Goal: Information Seeking & Learning: Compare options

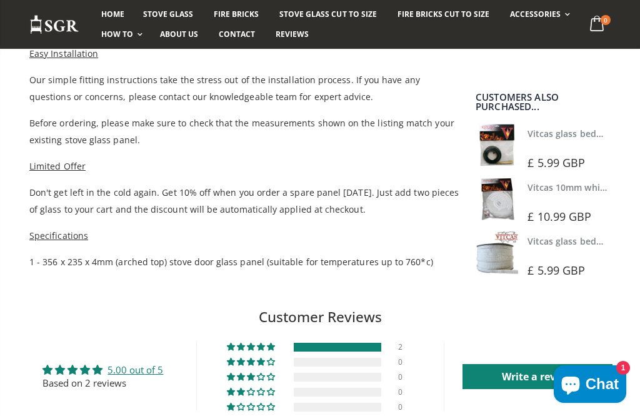
scroll to position [754, 0]
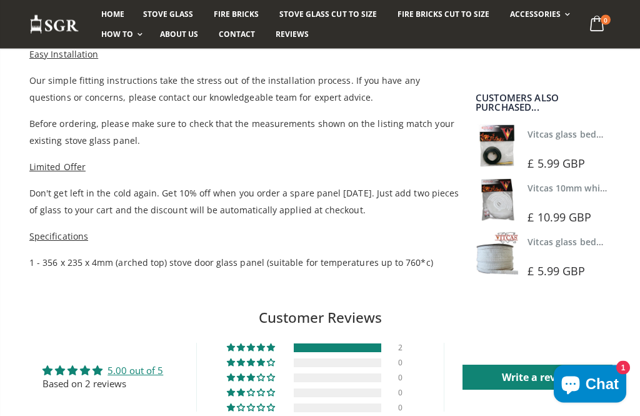
click at [580, 129] on link "Vitcas glass bedding in tape - 2mm x 10mm x 2 meters" at bounding box center [643, 135] width 233 height 12
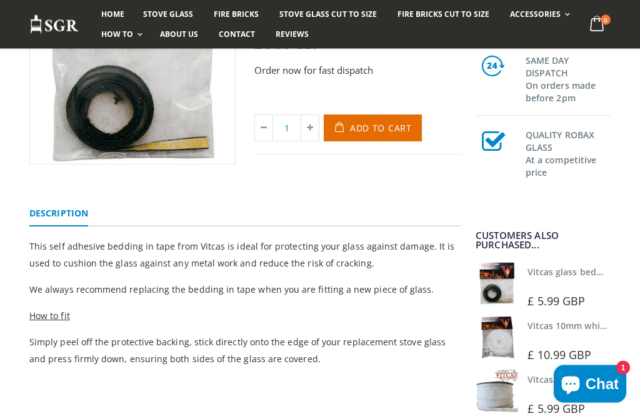
scroll to position [219, 0]
click at [561, 337] on div at bounding box center [570, 338] width 86 height 9
click at [511, 342] on img at bounding box center [497, 337] width 42 height 42
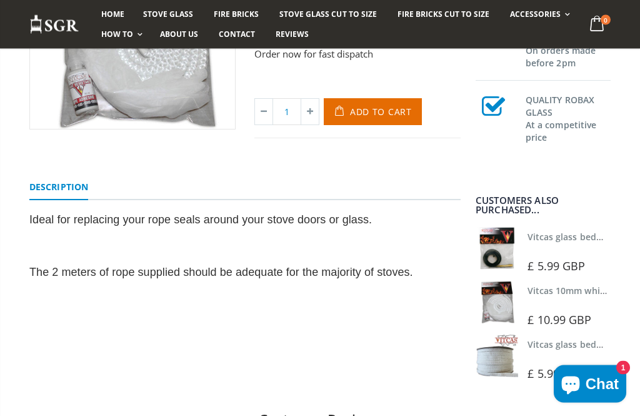
scroll to position [262, 0]
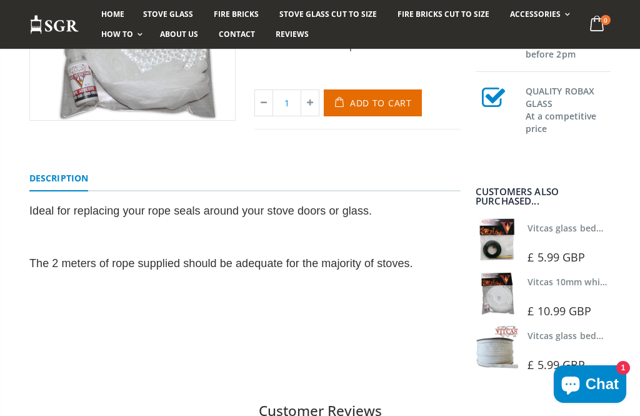
click at [547, 354] on div "Vitcas glass bedding in tape - 2mm x 15mm x 2 meters (White) £ 5.99 GBP" at bounding box center [570, 349] width 86 height 47
click at [505, 352] on img at bounding box center [497, 347] width 42 height 42
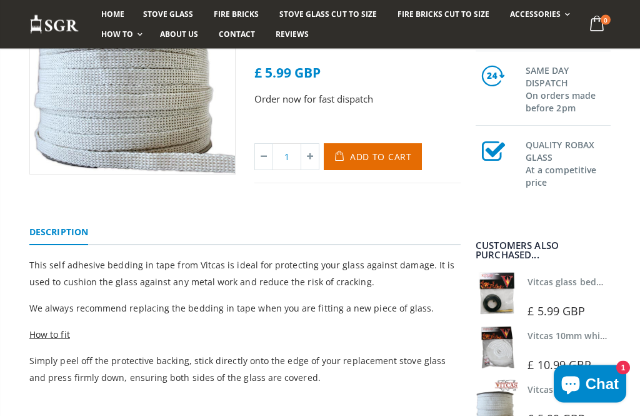
scroll to position [209, 0]
click at [507, 291] on img at bounding box center [497, 293] width 42 height 42
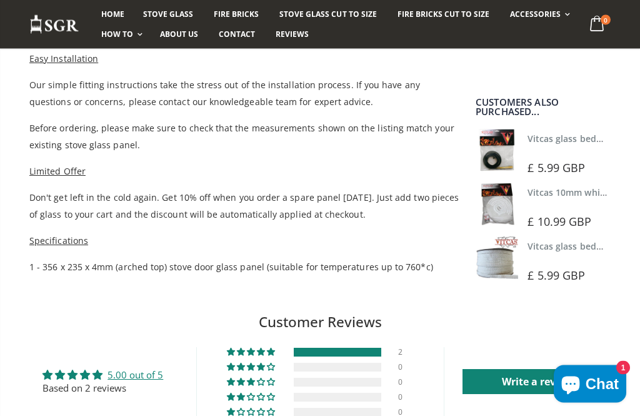
scroll to position [749, 0]
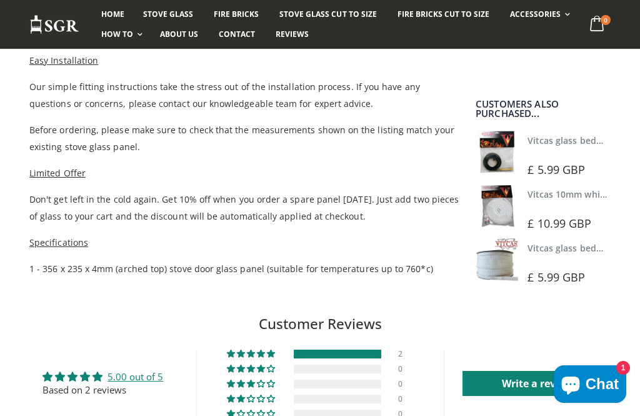
click at [571, 142] on link "Vitcas glass bedding in tape - 2mm x 10mm x 2 meters" at bounding box center [643, 140] width 233 height 12
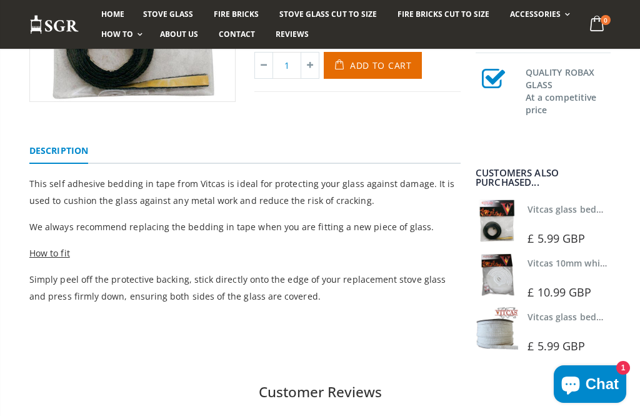
scroll to position [288, 0]
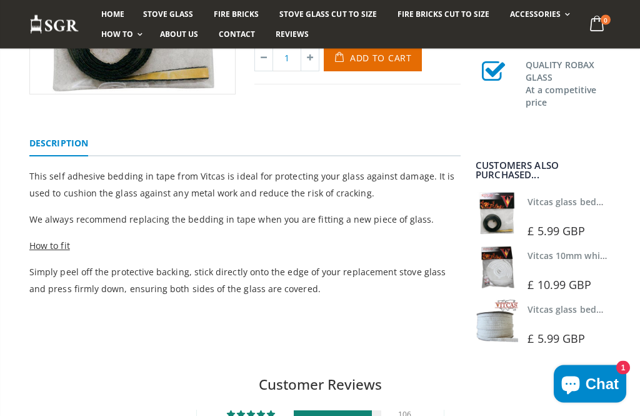
click at [557, 261] on link "Vitcas 10mm white rope kit - includes rope seal and glue!" at bounding box center [649, 256] width 245 height 12
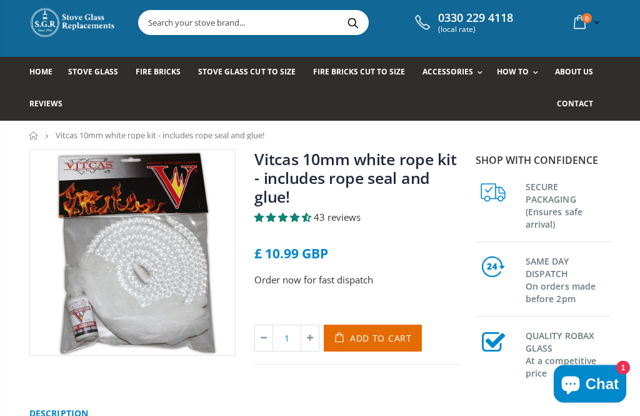
scroll to position [26, 0]
